Goal: Task Accomplishment & Management: Use online tool/utility

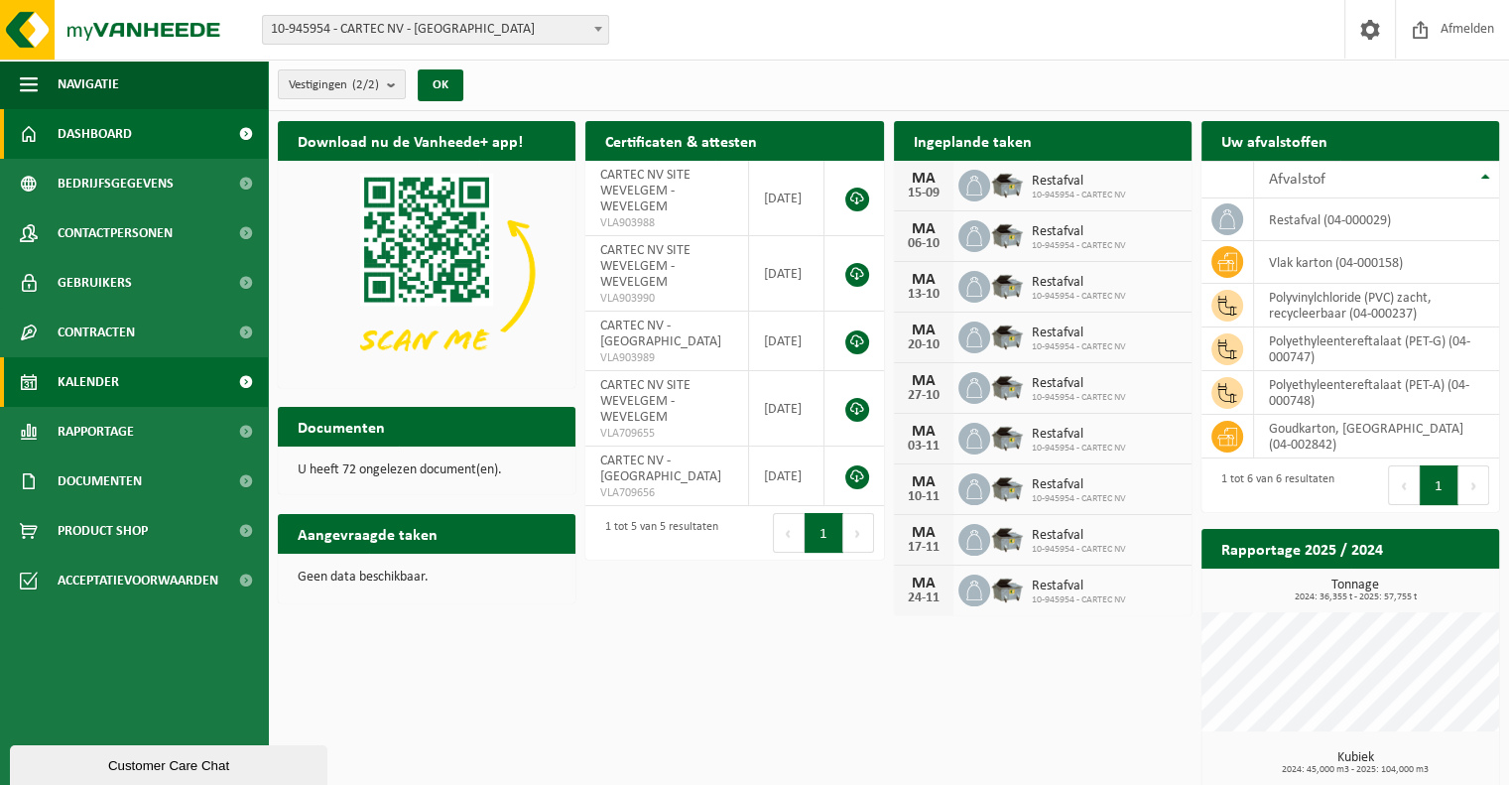
click at [89, 367] on span "Kalender" at bounding box center [89, 382] width 62 height 50
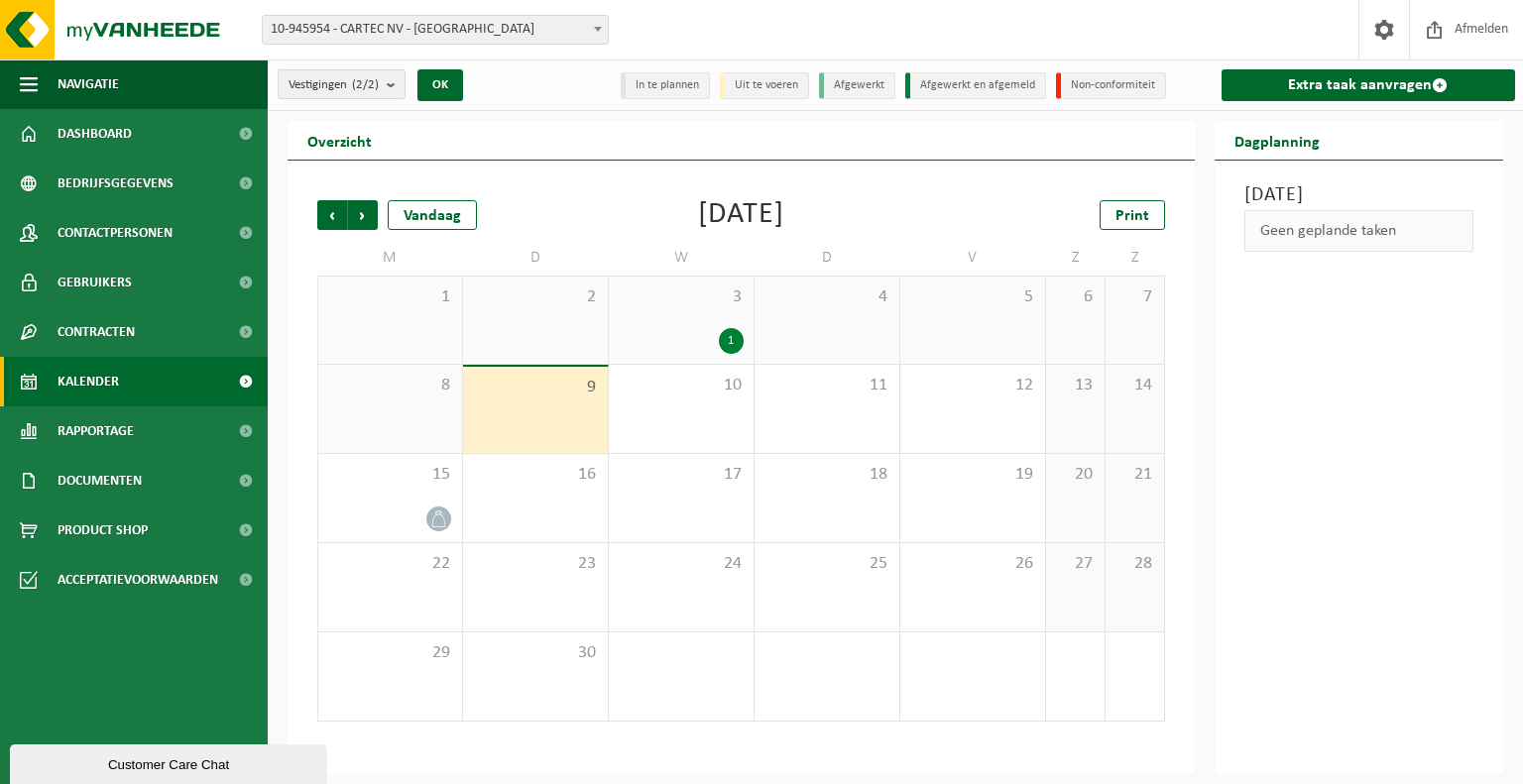
click at [735, 336] on div "1" at bounding box center [731, 341] width 25 height 26
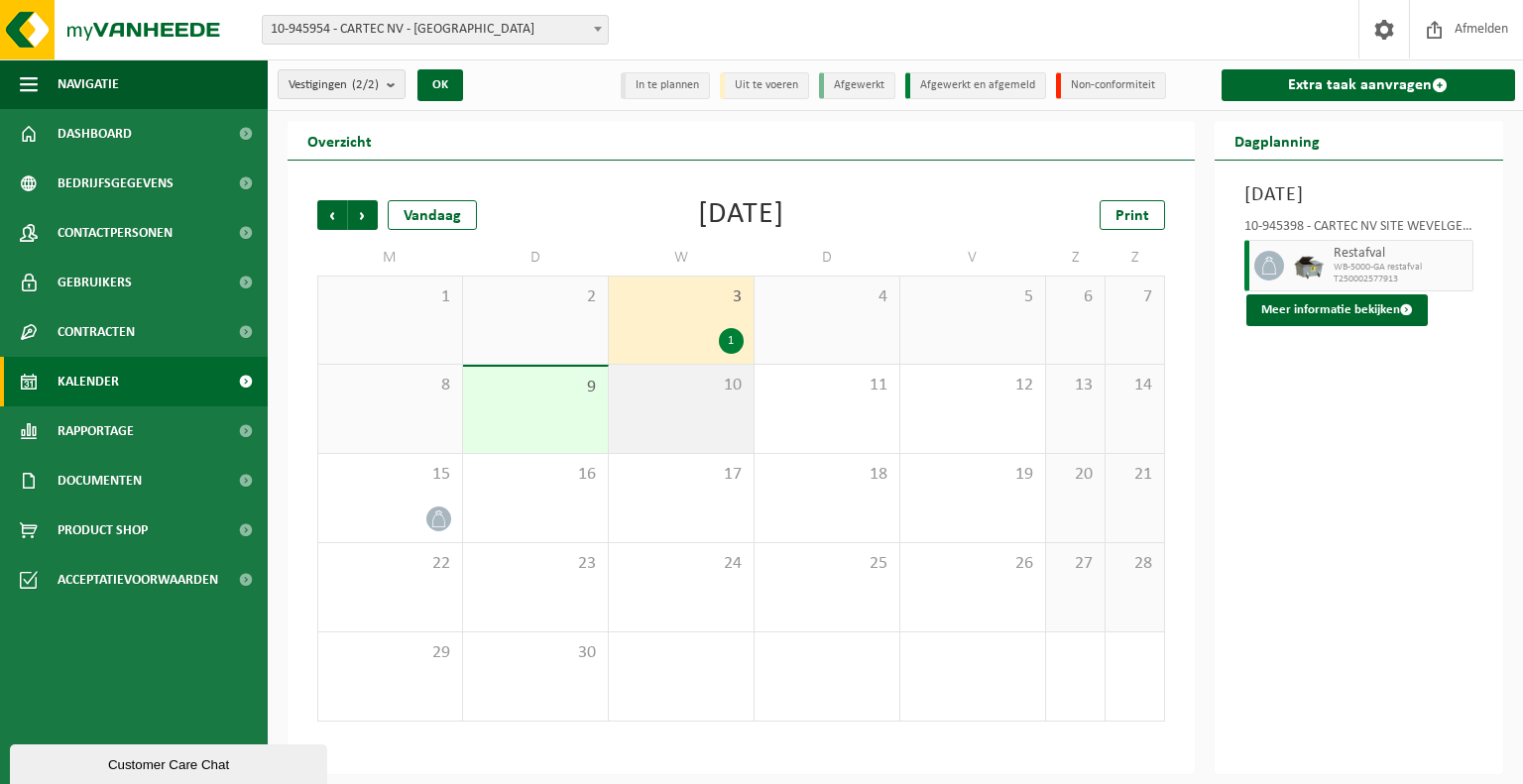
click at [679, 431] on div "10" at bounding box center [681, 408] width 145 height 88
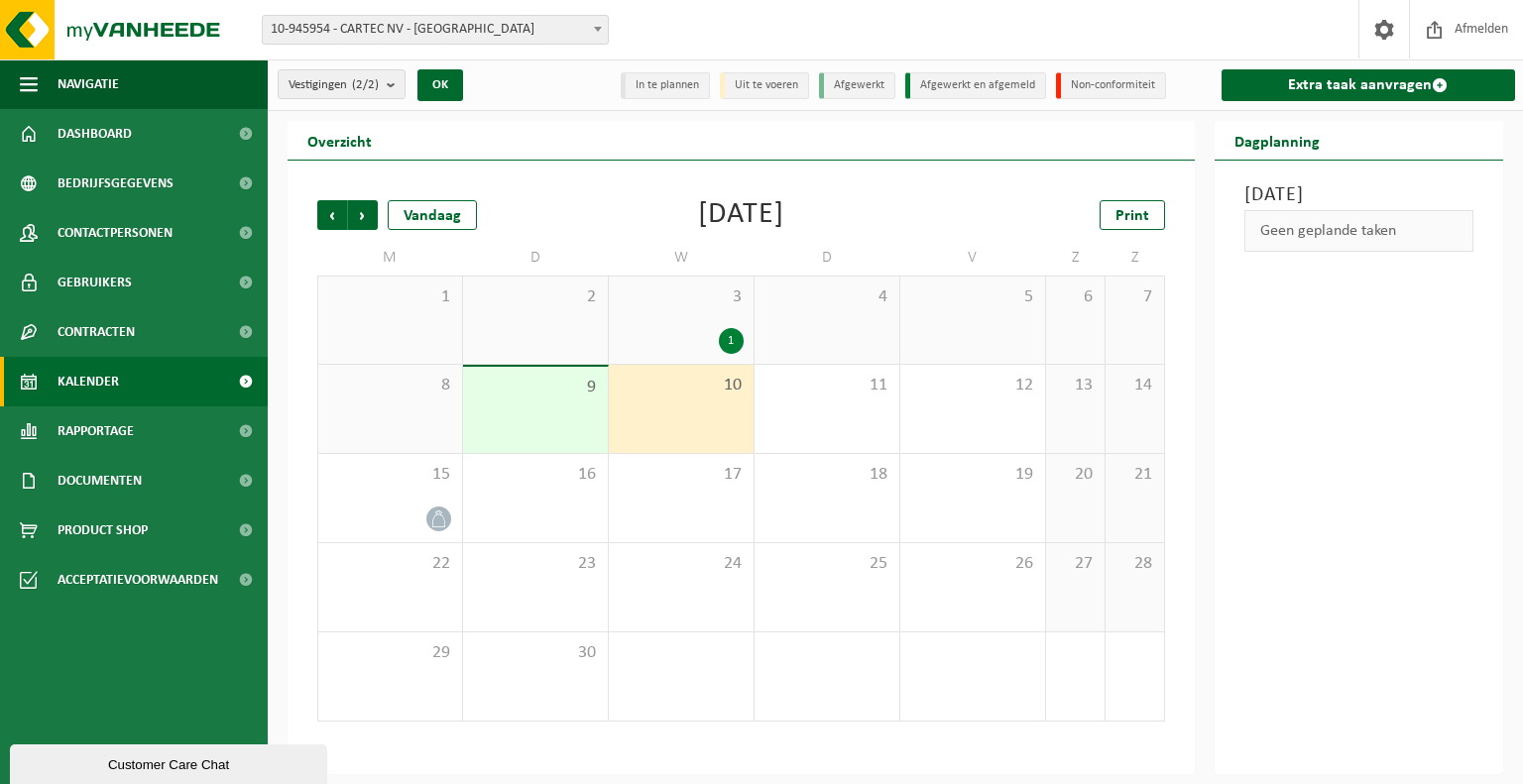
click at [547, 433] on div "9" at bounding box center [535, 409] width 145 height 86
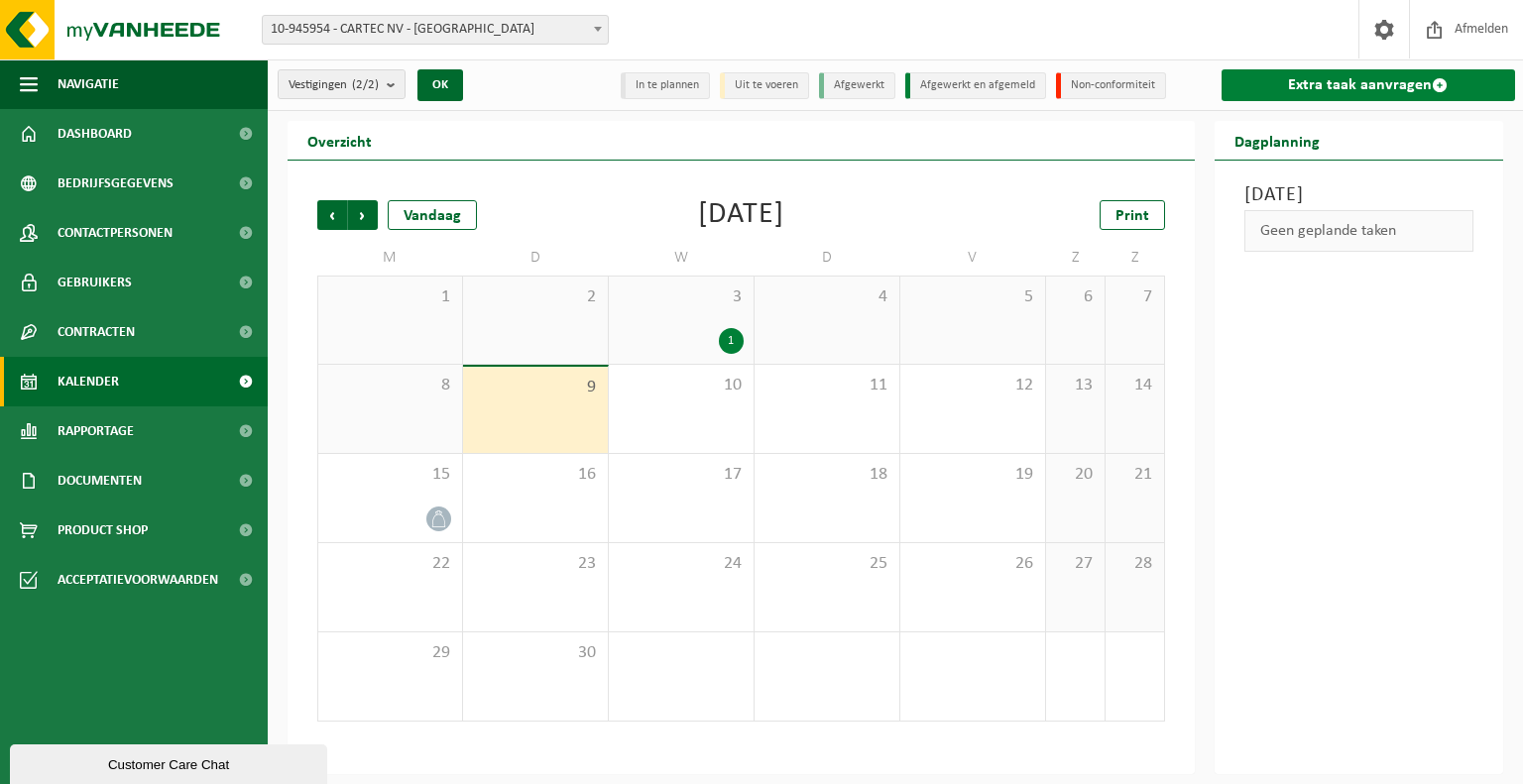
click at [1289, 78] on link "Extra taak aanvragen" at bounding box center [1368, 85] width 295 height 32
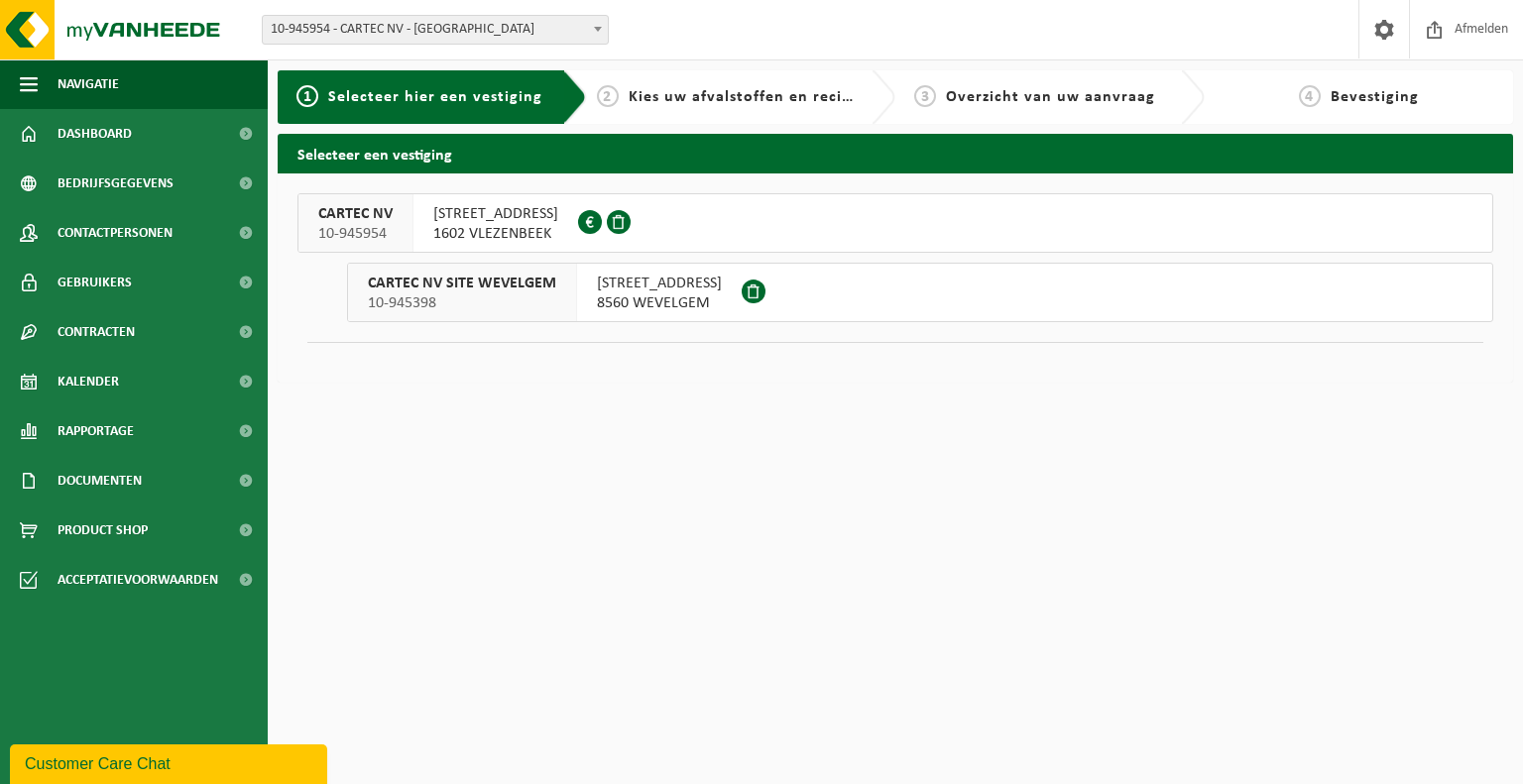
click at [639, 308] on span "8560 WEVELGEM" at bounding box center [659, 304] width 125 height 20
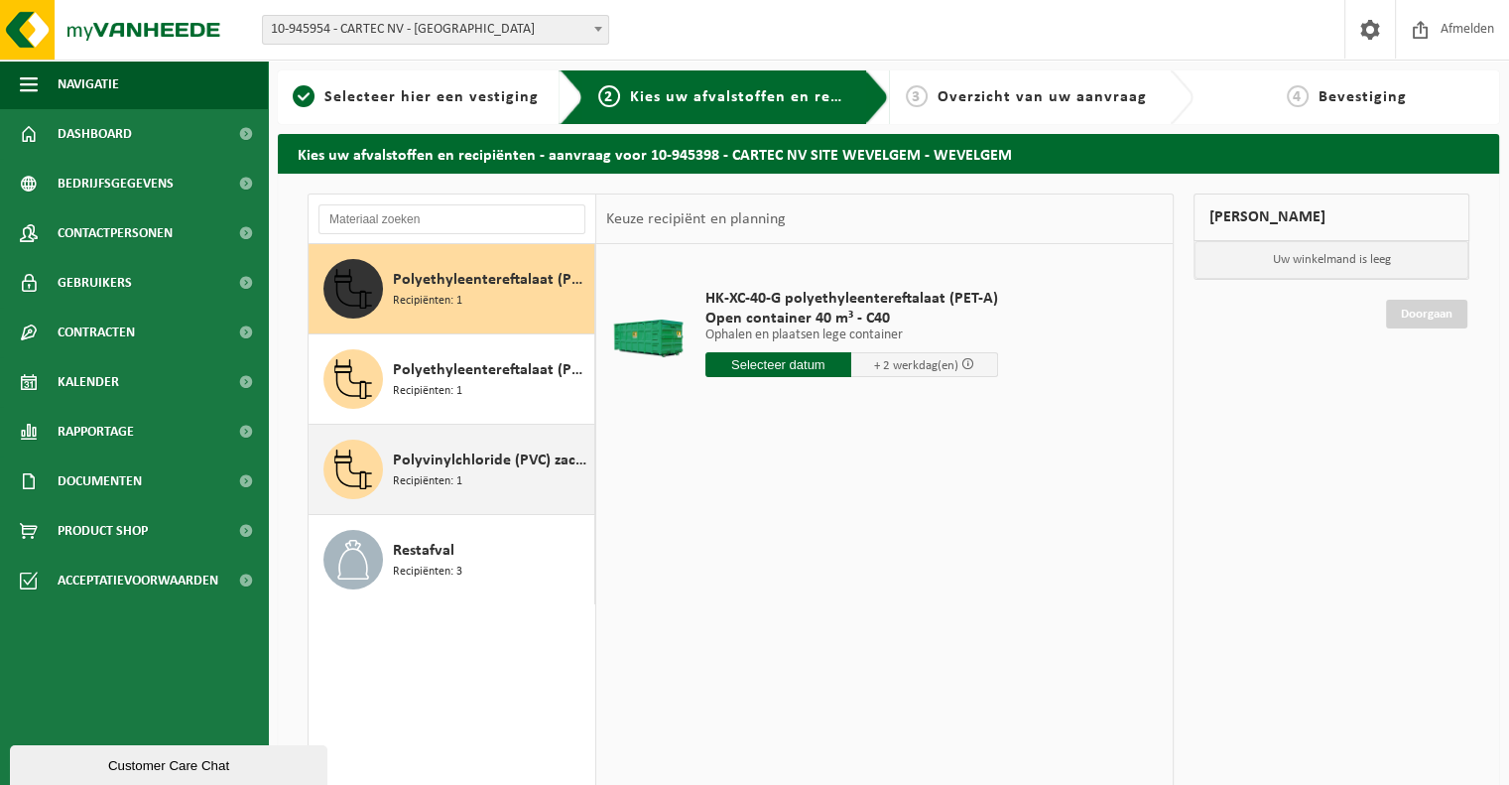
click at [464, 455] on span "Polyvinylchloride (PVC) zacht, recycleerbaar" at bounding box center [491, 460] width 196 height 24
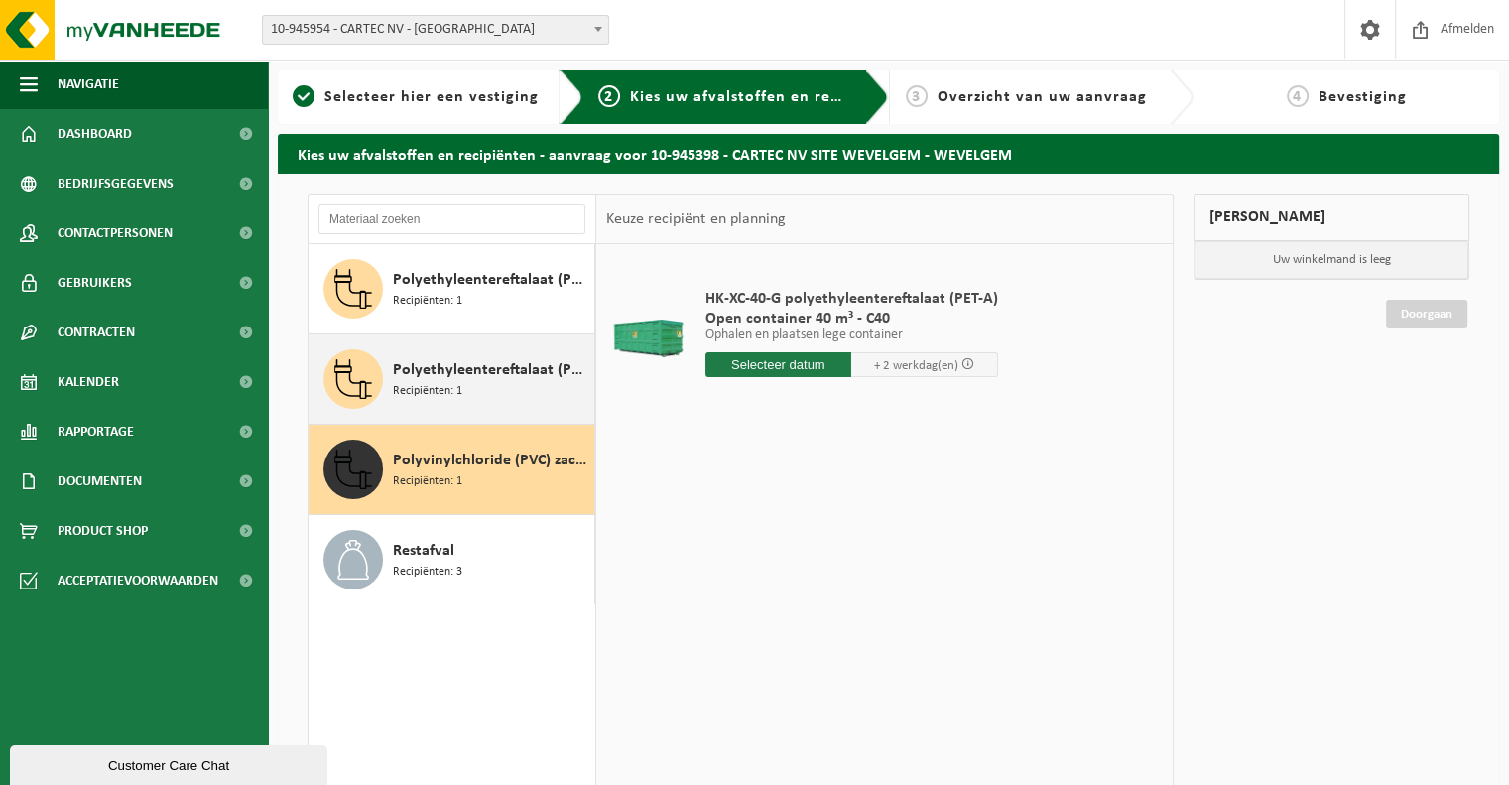
click at [463, 393] on div "Polyethyleentereftalaat (PET-G) Recipiënten: 1" at bounding box center [491, 379] width 196 height 60
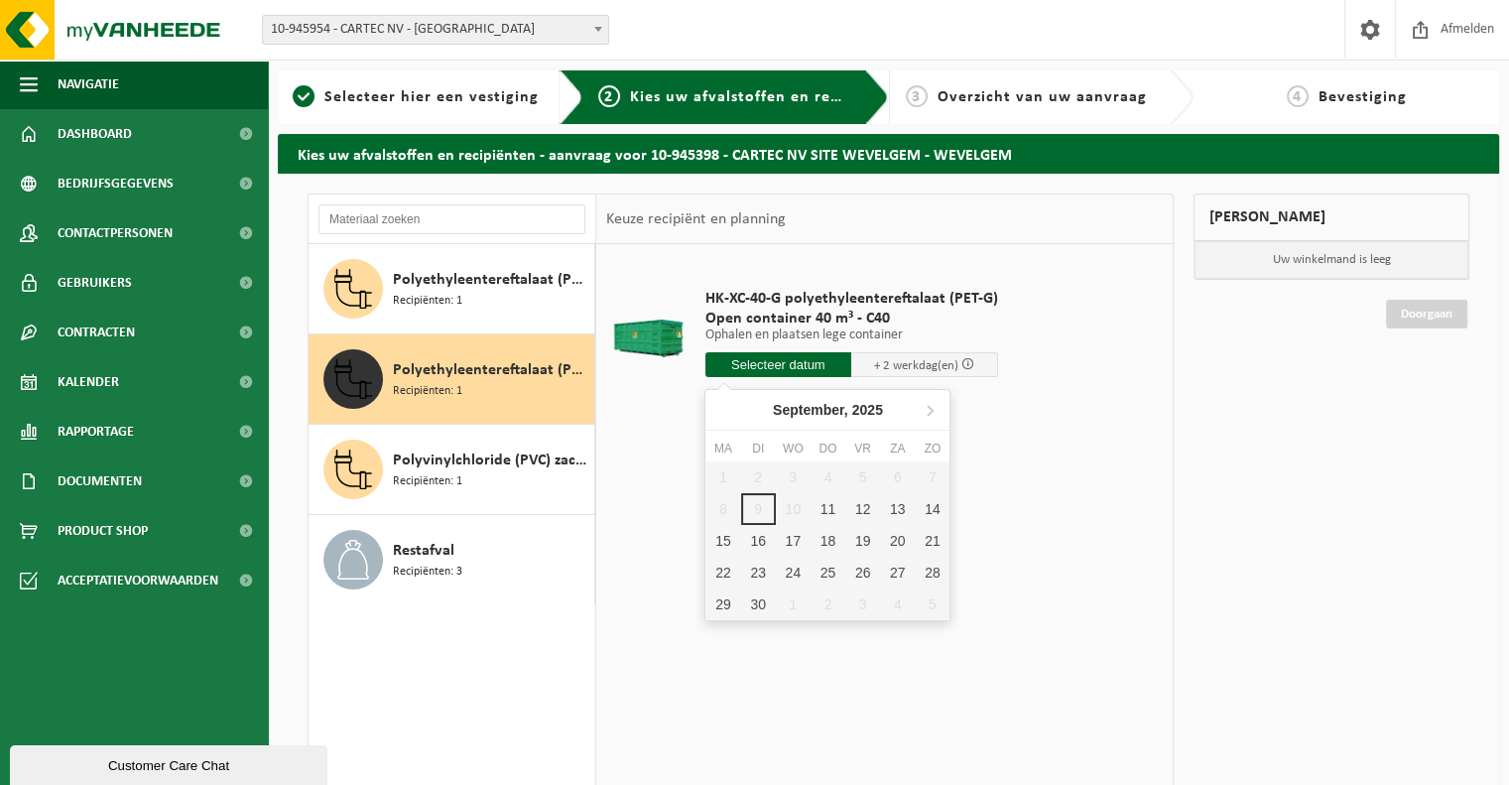
click at [760, 373] on input "text" at bounding box center [778, 364] width 147 height 25
click at [819, 515] on div "11" at bounding box center [827, 509] width 35 height 32
type input "Van 2025-09-11"
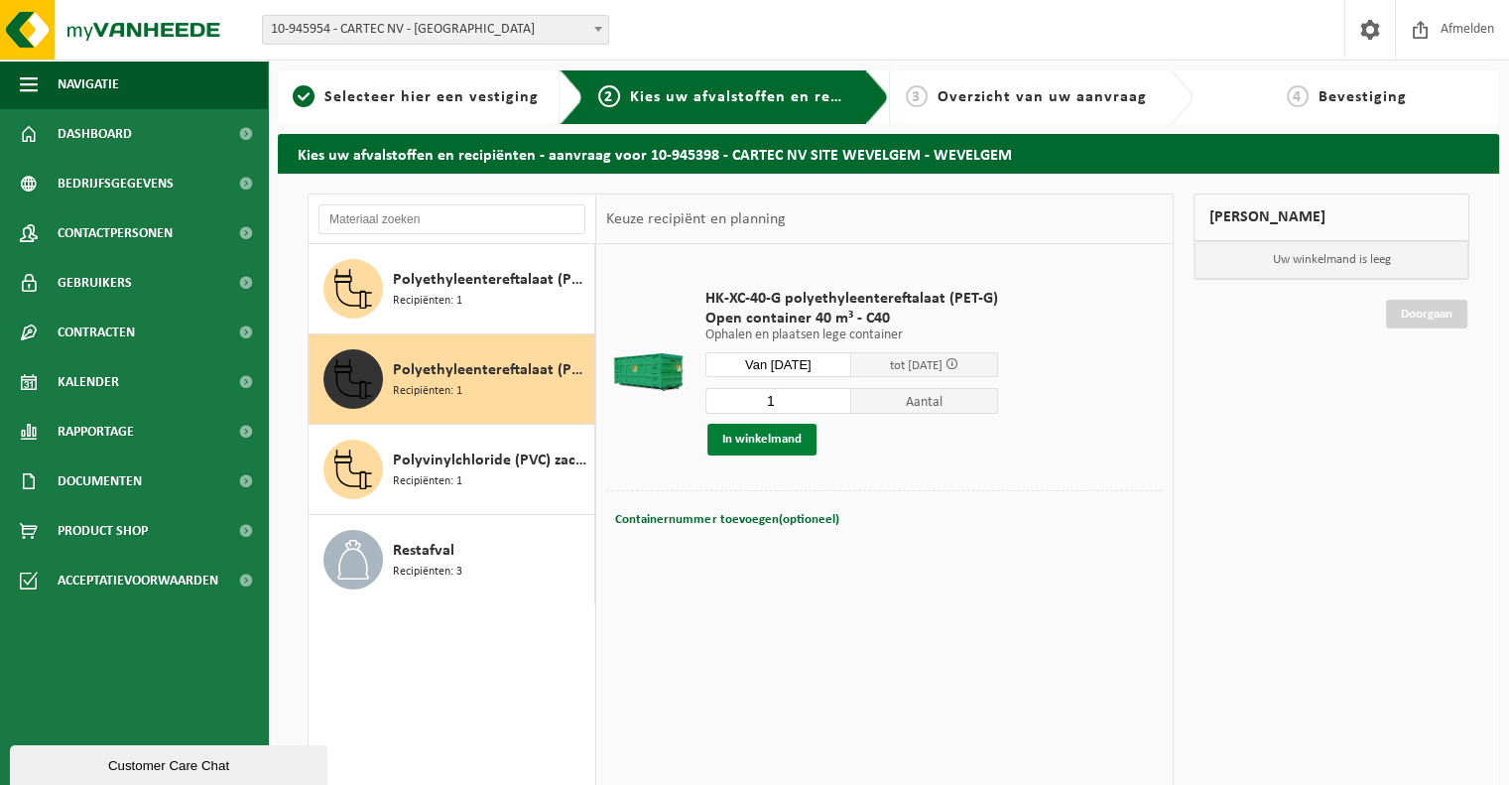
click at [763, 446] on button "In winkelmand" at bounding box center [761, 440] width 109 height 32
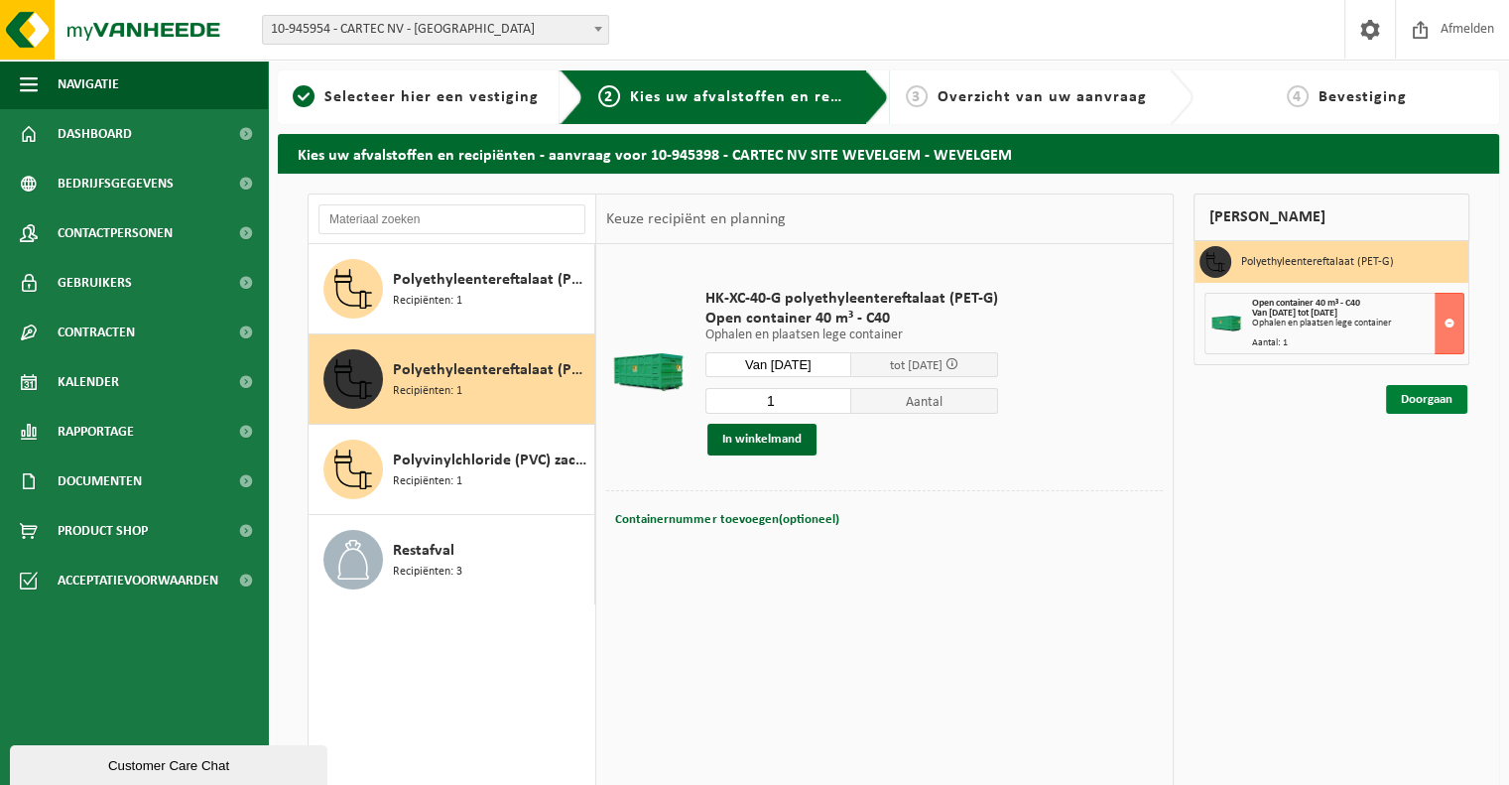
click at [1449, 405] on link "Doorgaan" at bounding box center [1426, 399] width 81 height 29
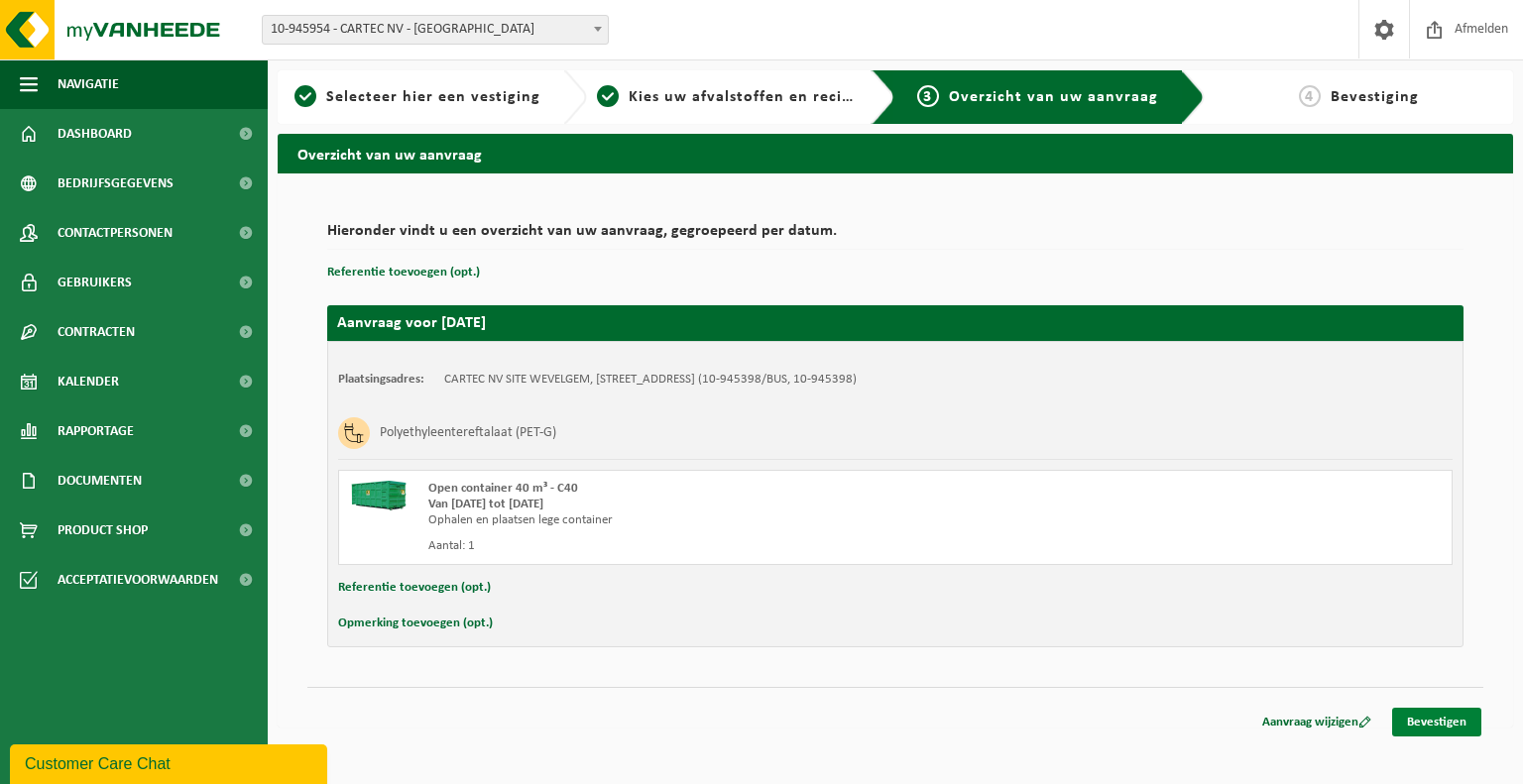
click at [1471, 725] on link "Bevestigen" at bounding box center [1436, 721] width 89 height 29
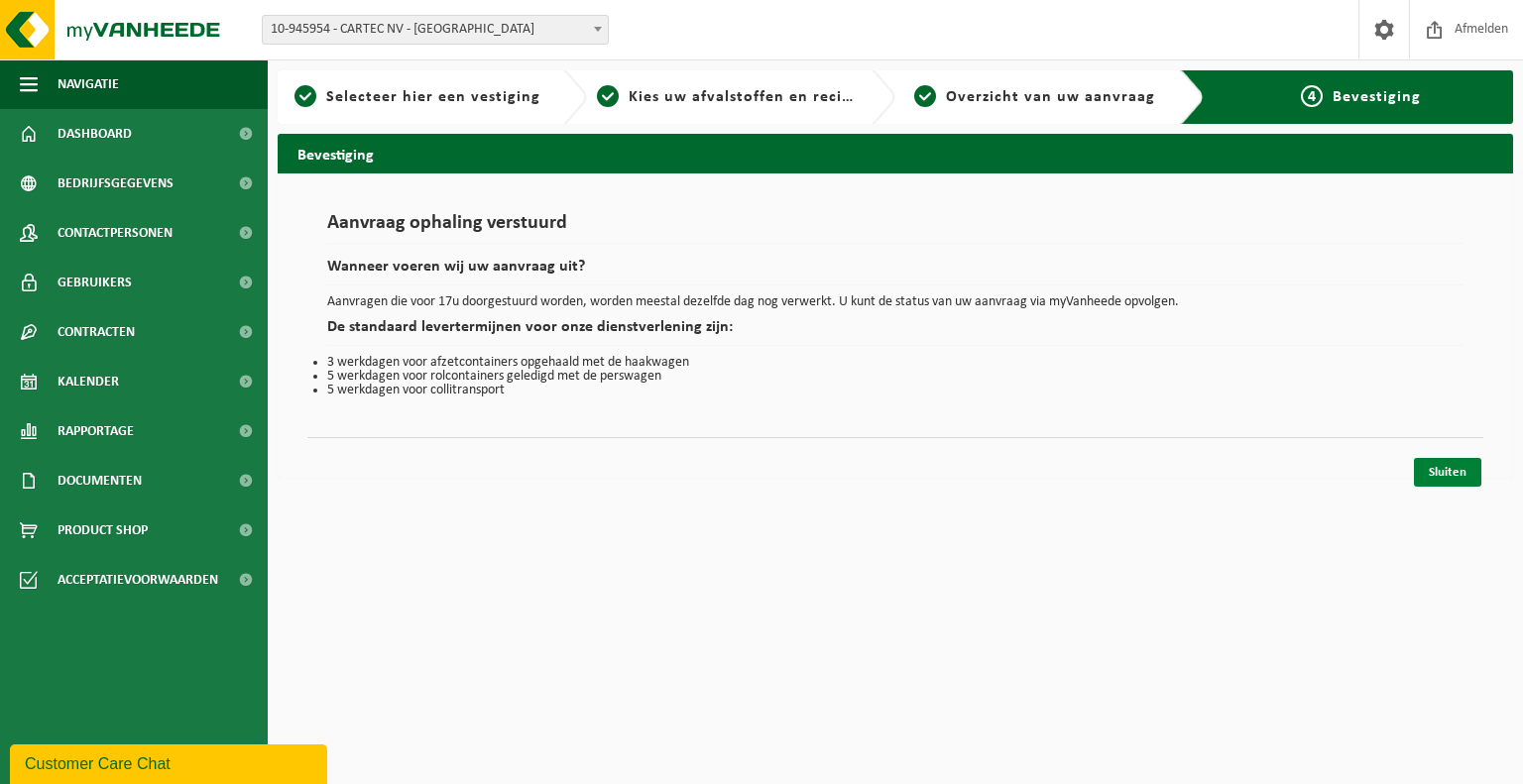
click at [1474, 471] on link "Sluiten" at bounding box center [1447, 471] width 67 height 29
